Goal: Navigation & Orientation: Find specific page/section

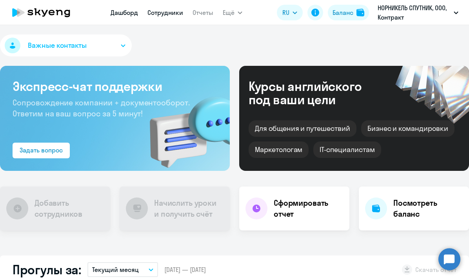
click at [169, 11] on link "Сотрудники" at bounding box center [165, 13] width 36 height 8
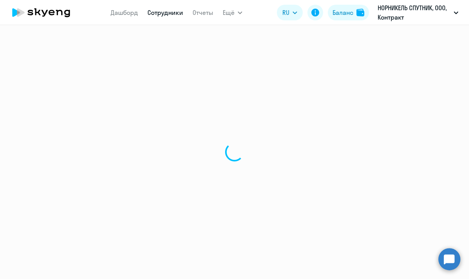
select select "30"
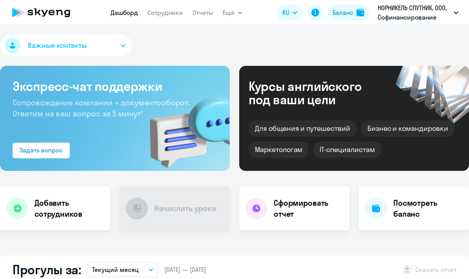
scroll to position [2, 0]
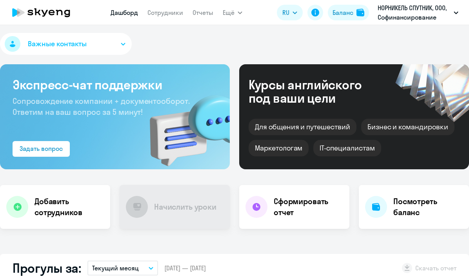
select select "30"
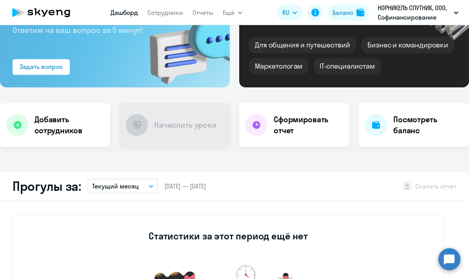
scroll to position [0, 0]
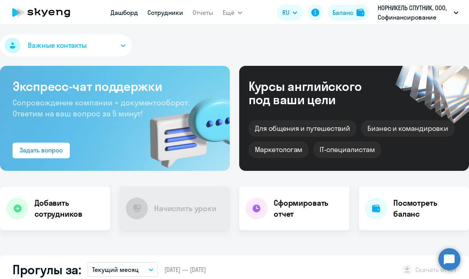
click at [169, 12] on link "Сотрудники" at bounding box center [165, 13] width 36 height 8
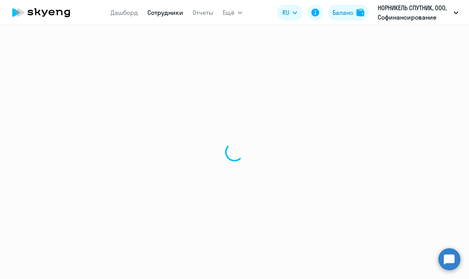
select select "30"
